Goal: Use online tool/utility: Utilize a website feature to perform a specific function

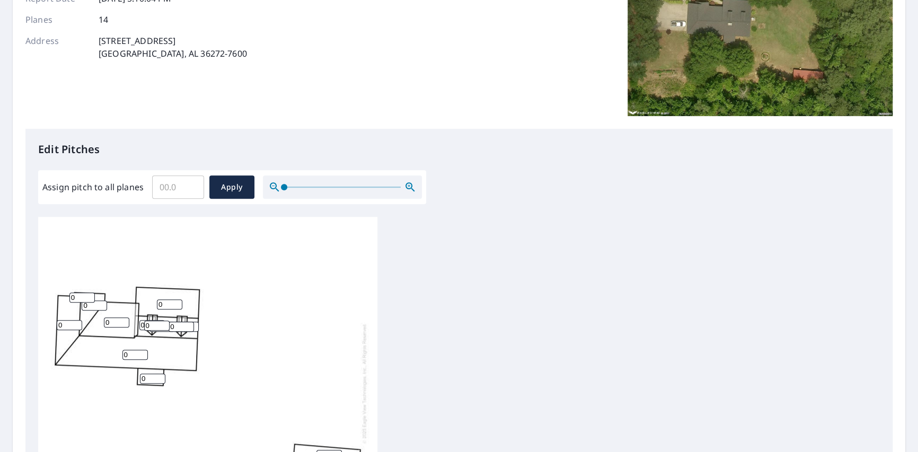
scroll to position [158, 0]
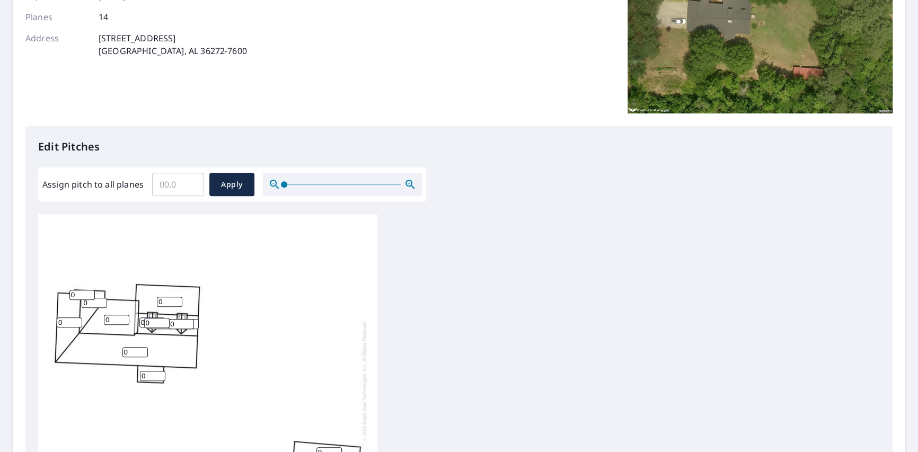
click at [170, 184] on input "Assign pitch to all planes" at bounding box center [178, 185] width 52 height 30
type input "6"
click at [237, 185] on span "Apply" at bounding box center [232, 184] width 28 height 13
type input "6"
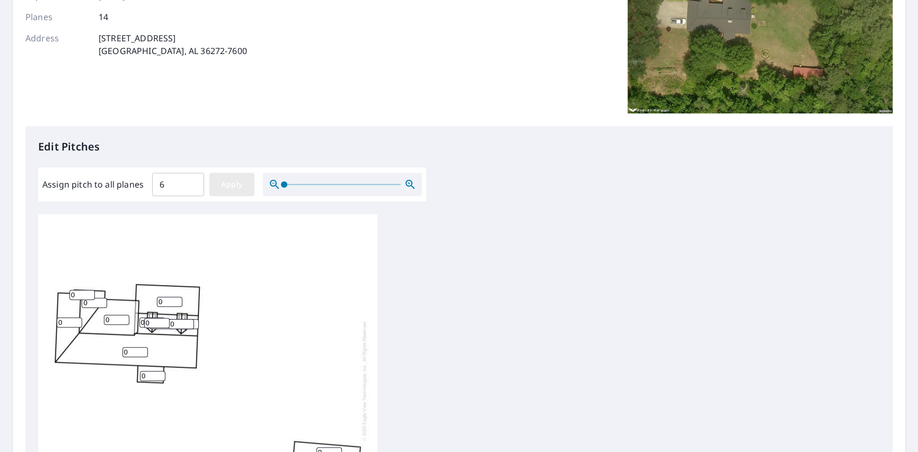
type input "6"
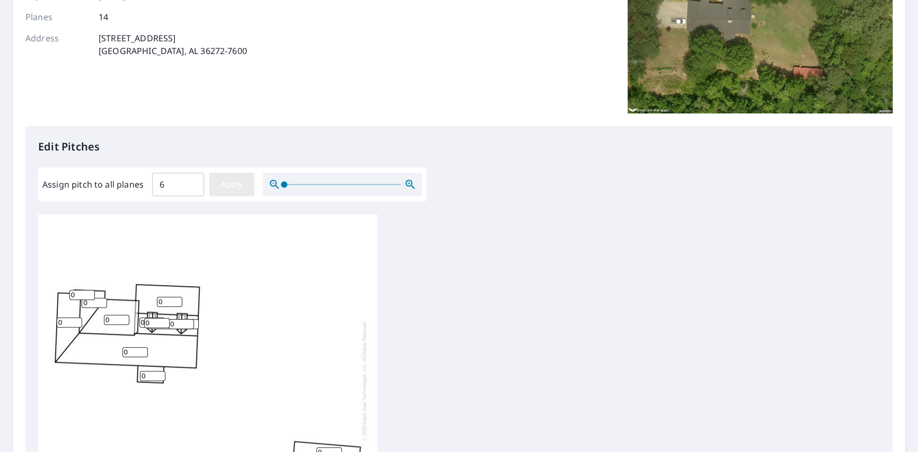
type input "6"
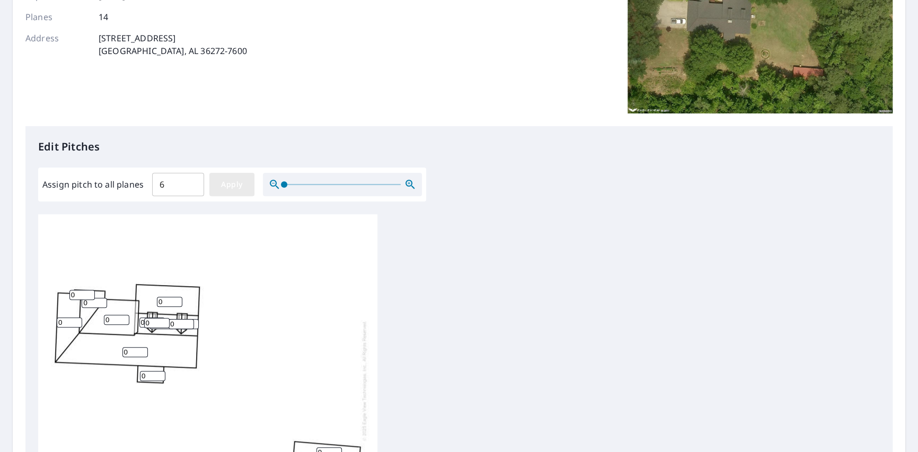
type input "6"
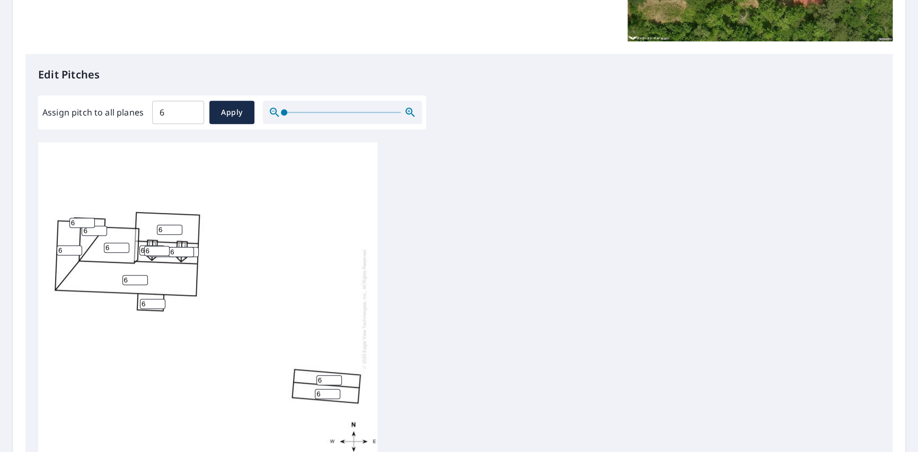
scroll to position [212, 0]
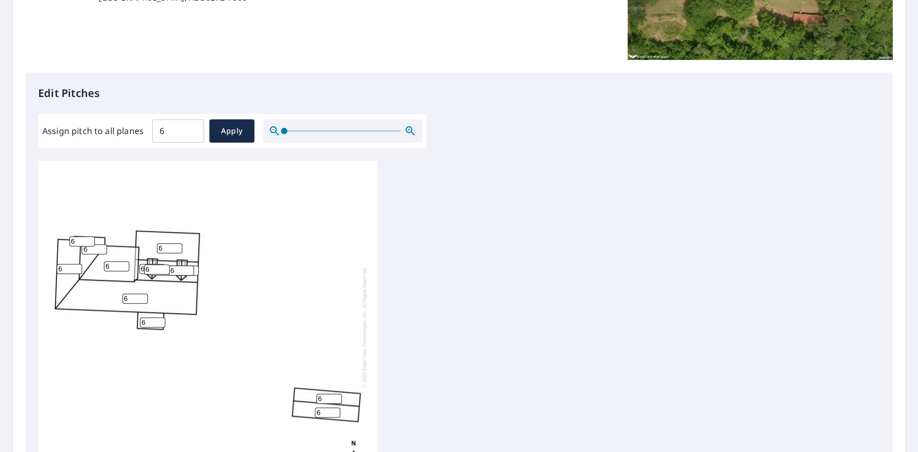
click at [63, 270] on input "6" at bounding box center [69, 269] width 25 height 10
type input "9"
click at [86, 249] on input "6" at bounding box center [94, 249] width 25 height 10
type input "9"
click at [76, 242] on input "6" at bounding box center [81, 241] width 25 height 10
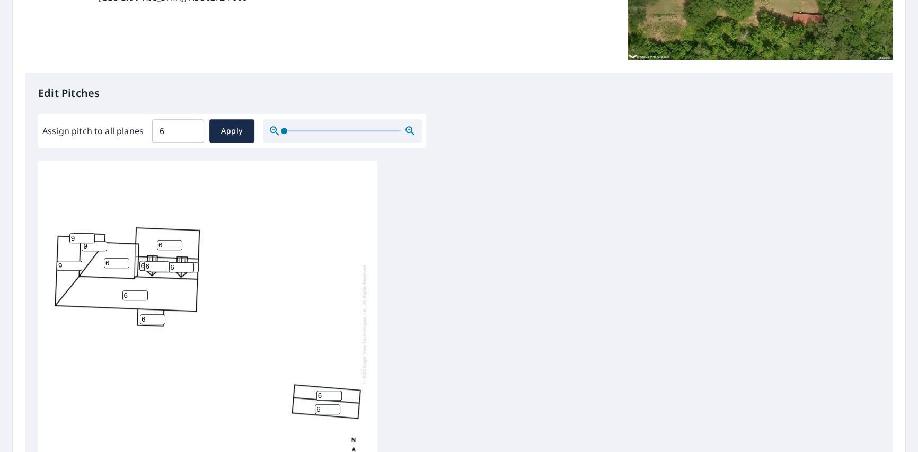
scroll to position [11, 0]
type input "9"
click at [146, 314] on input "6" at bounding box center [152, 319] width 25 height 10
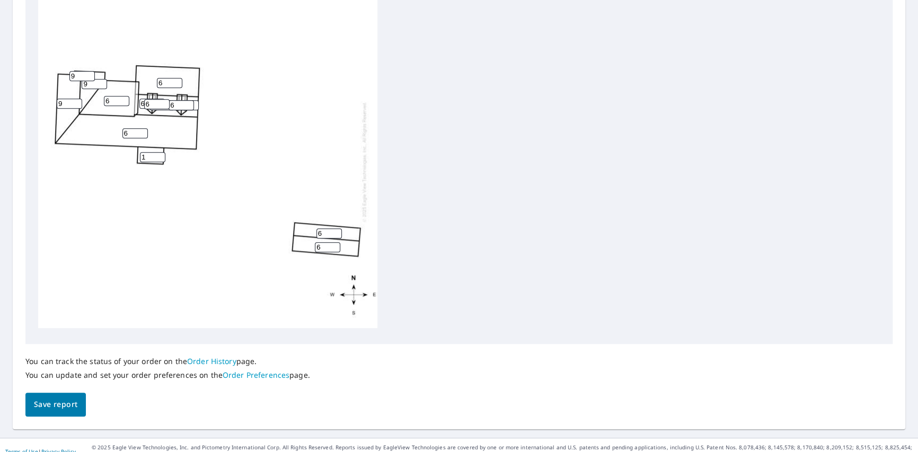
scroll to position [386, 0]
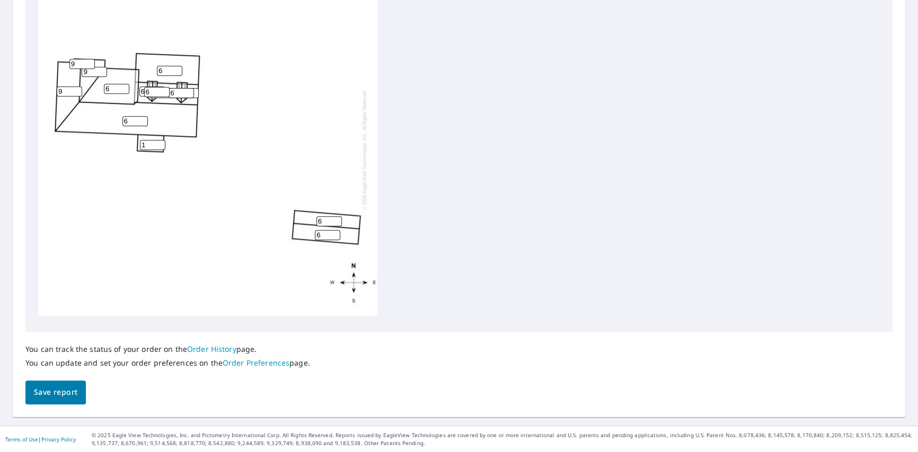
type input "1"
click at [75, 396] on span "Save report" at bounding box center [55, 392] width 43 height 13
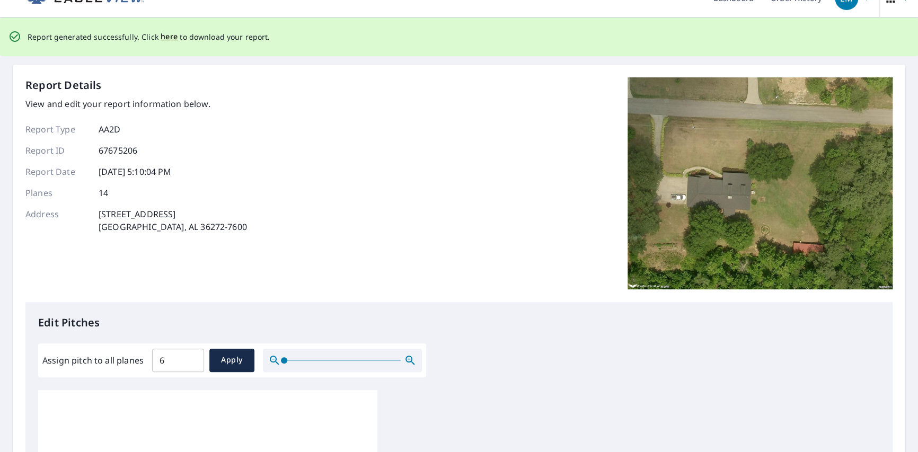
scroll to position [0, 0]
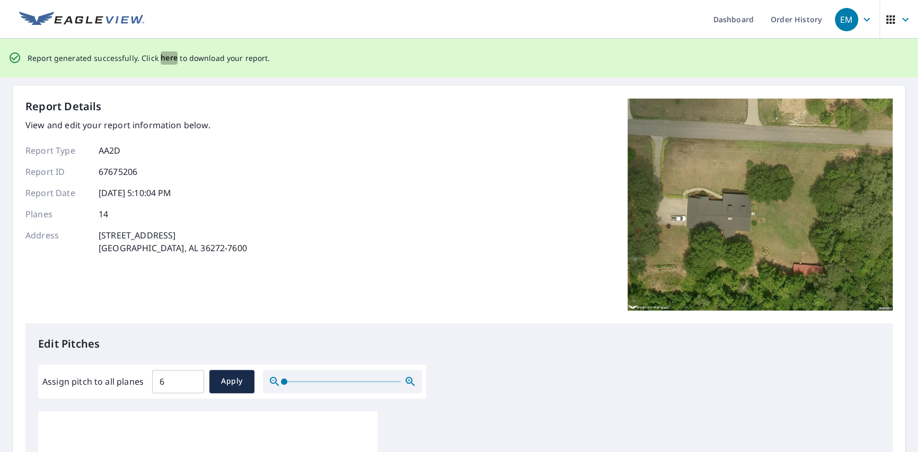
click at [168, 57] on span "here" at bounding box center [169, 57] width 17 height 13
